Goal: Navigation & Orientation: Find specific page/section

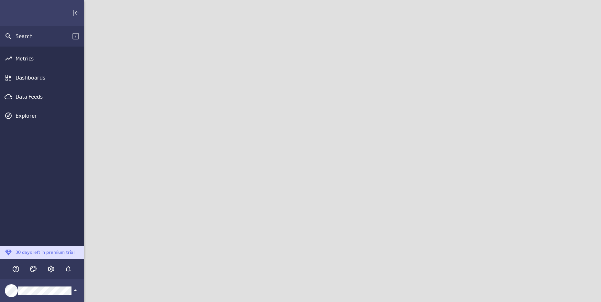
scroll to position [312, 527]
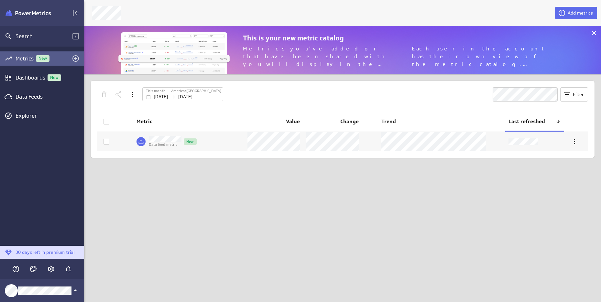
scroll to position [312, 527]
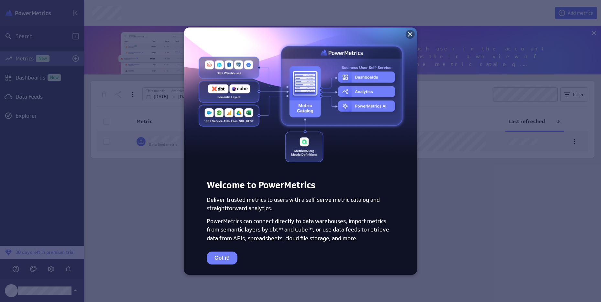
click at [411, 33] on icon at bounding box center [410, 34] width 5 height 5
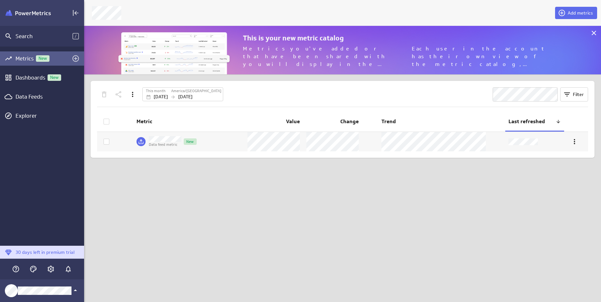
click at [154, 230] on div "Add metrics This is your new metric catalog Metrics you've added or that have b…" at bounding box center [342, 151] width 517 height 302
click at [34, 98] on div "Data Feeds" at bounding box center [42, 96] width 53 height 7
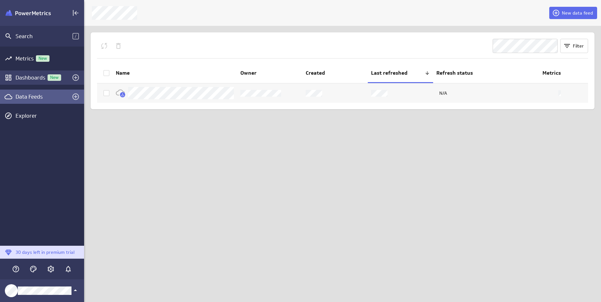
click at [34, 78] on div "Dashboards New" at bounding box center [42, 77] width 53 height 7
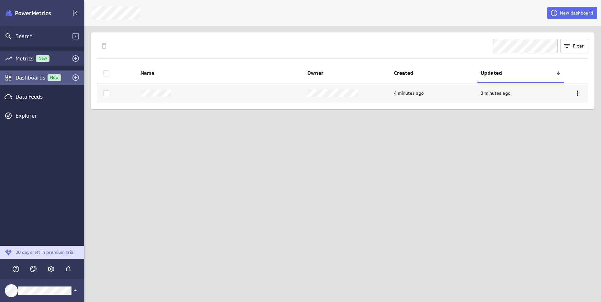
click at [27, 57] on div "Metrics New" at bounding box center [42, 58] width 53 height 7
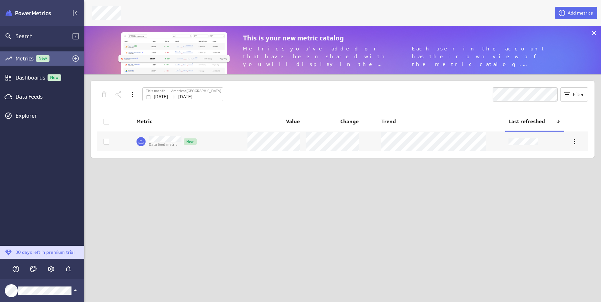
scroll to position [59, 527]
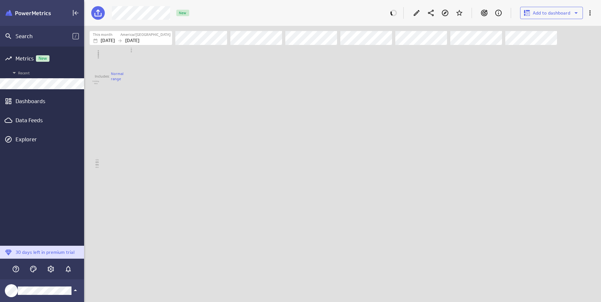
scroll to position [501, 516]
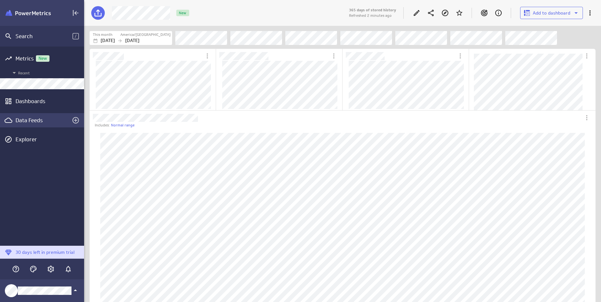
click at [33, 119] on div "Data Feeds" at bounding box center [42, 120] width 53 height 7
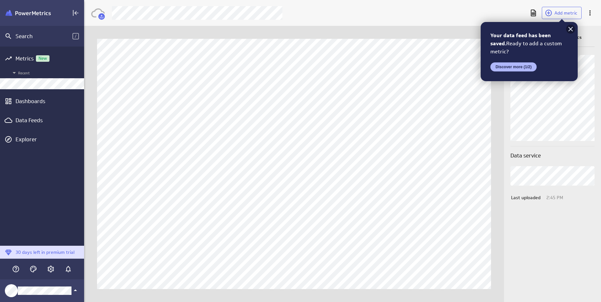
click at [570, 28] on icon at bounding box center [570, 29] width 5 height 5
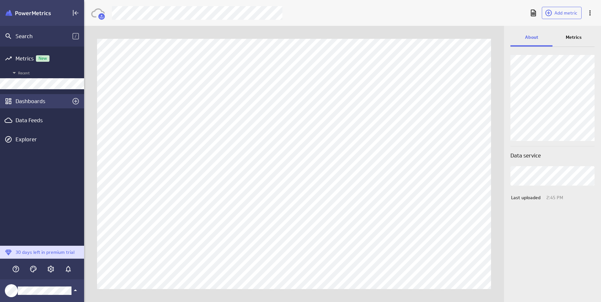
click at [36, 99] on div "Dashboards" at bounding box center [42, 101] width 53 height 7
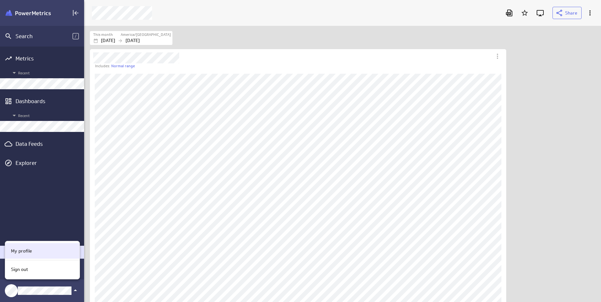
click at [34, 252] on div "My profile" at bounding box center [41, 251] width 66 height 7
